Goal: Information Seeking & Learning: Find specific fact

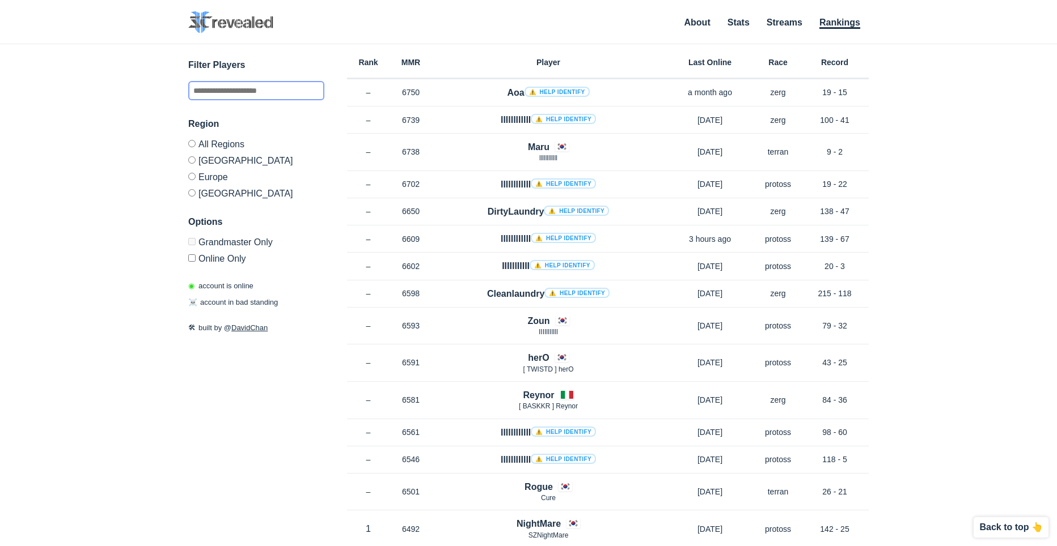
click at [298, 96] on input "text" at bounding box center [256, 90] width 136 height 19
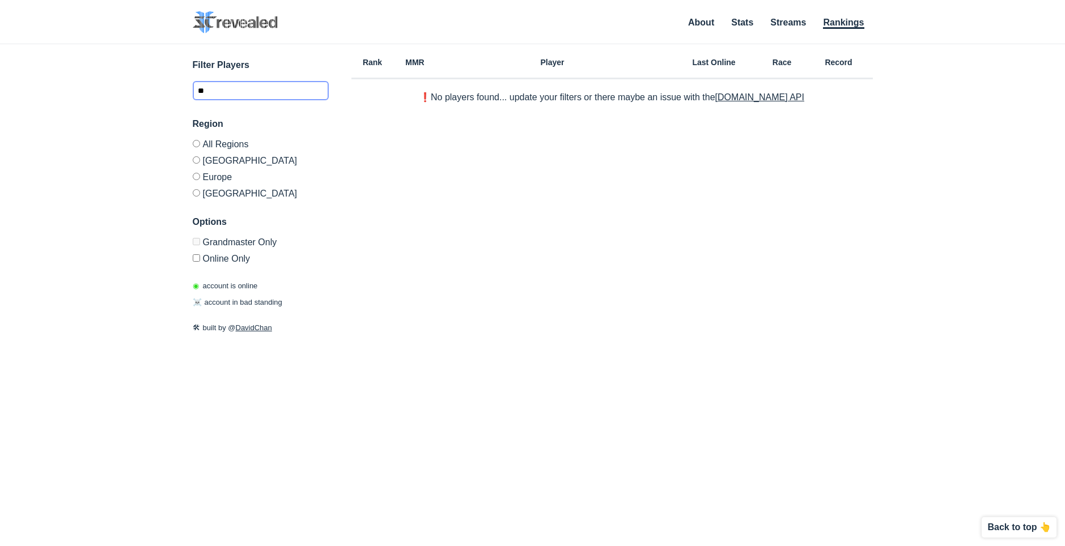
type input "*"
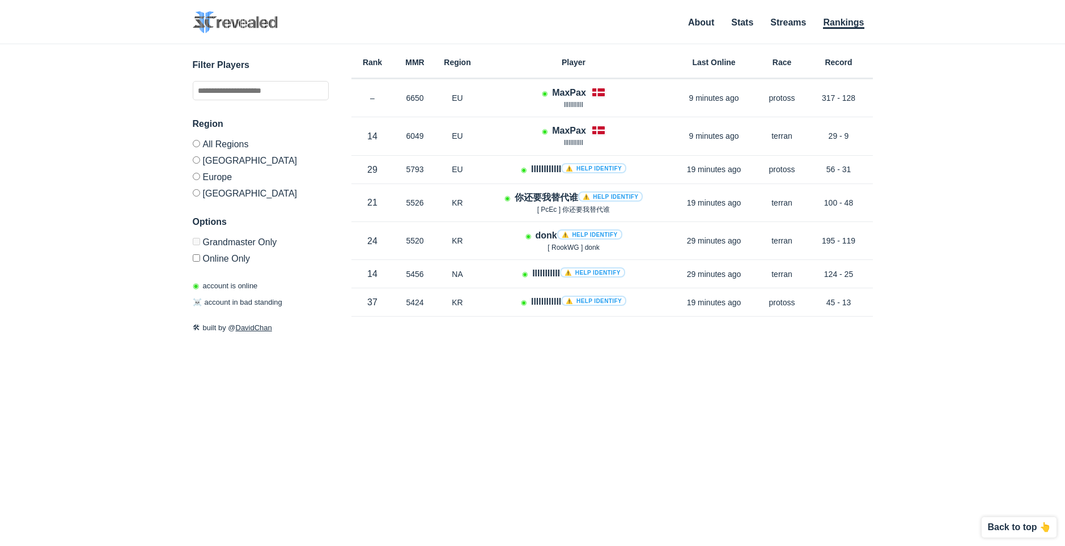
click at [200, 241] on label "Grandmaster Only" at bounding box center [261, 244] width 136 height 12
click at [239, 88] on input "text" at bounding box center [261, 90] width 136 height 19
type input "*"
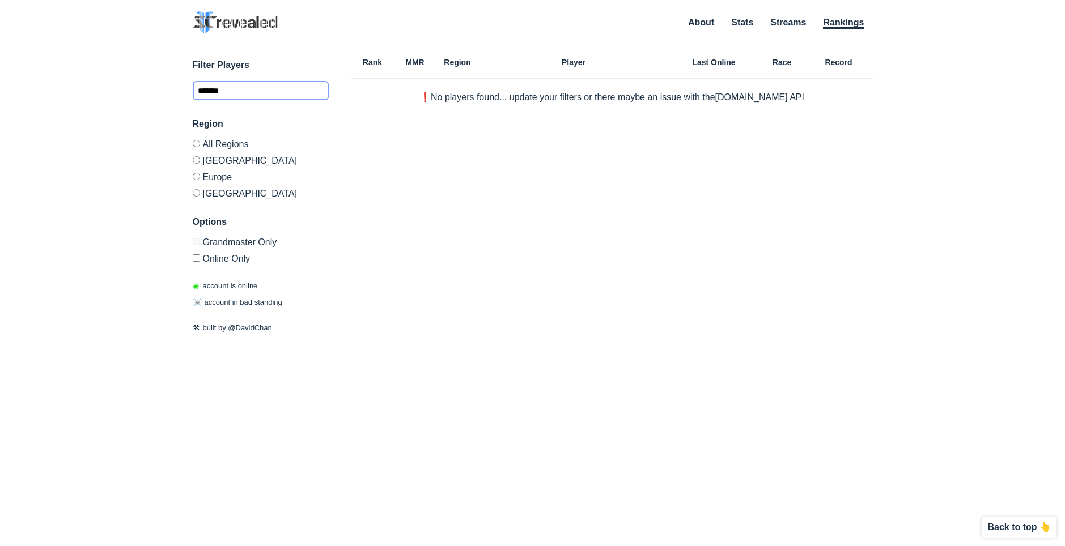
type input "*******"
click at [197, 281] on p "◉ account is online" at bounding box center [225, 286] width 65 height 11
click at [197, 301] on span "☠️" at bounding box center [197, 302] width 9 height 9
drag, startPoint x: 269, startPoint y: 96, endPoint x: 155, endPoint y: 102, distance: 114.6
click at [155, 102] on div "✕ Filter Players ******* Region All Regions [GEOGRAPHIC_DATA] [GEOGRAPHIC_DATA]…" at bounding box center [532, 281] width 1042 height 474
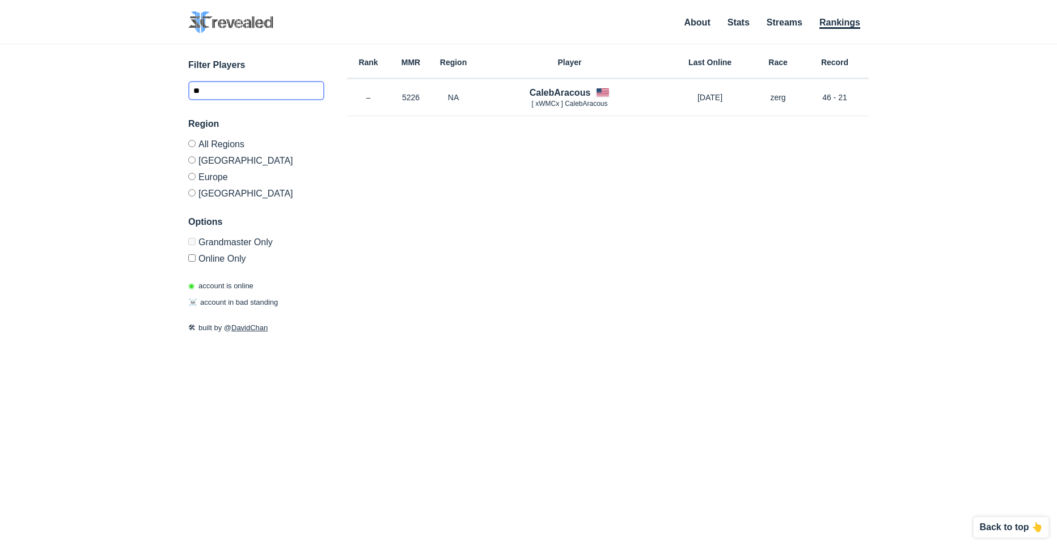
type input "*"
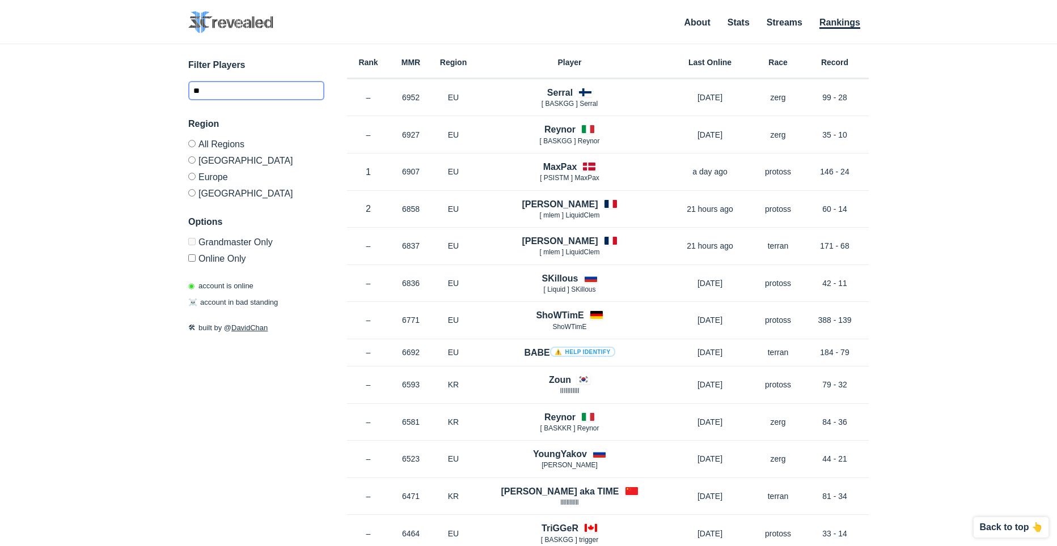
type input "*"
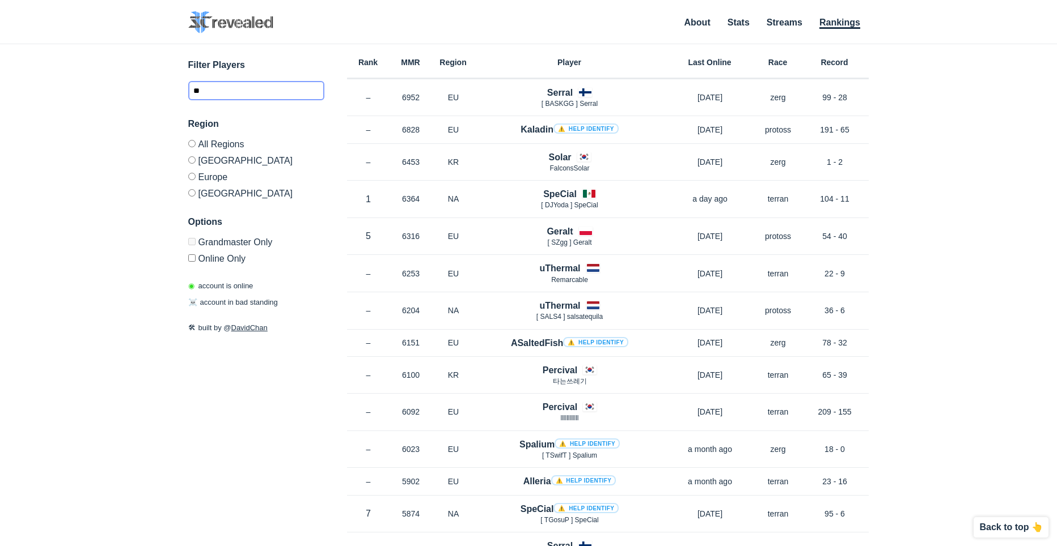
type input "*"
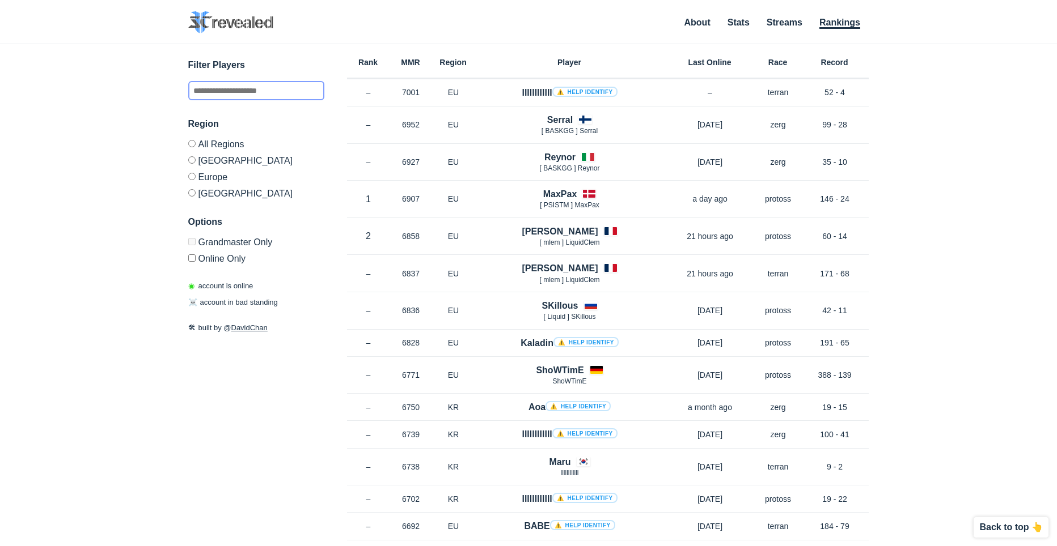
type input "*"
